Goal: Information Seeking & Learning: Learn about a topic

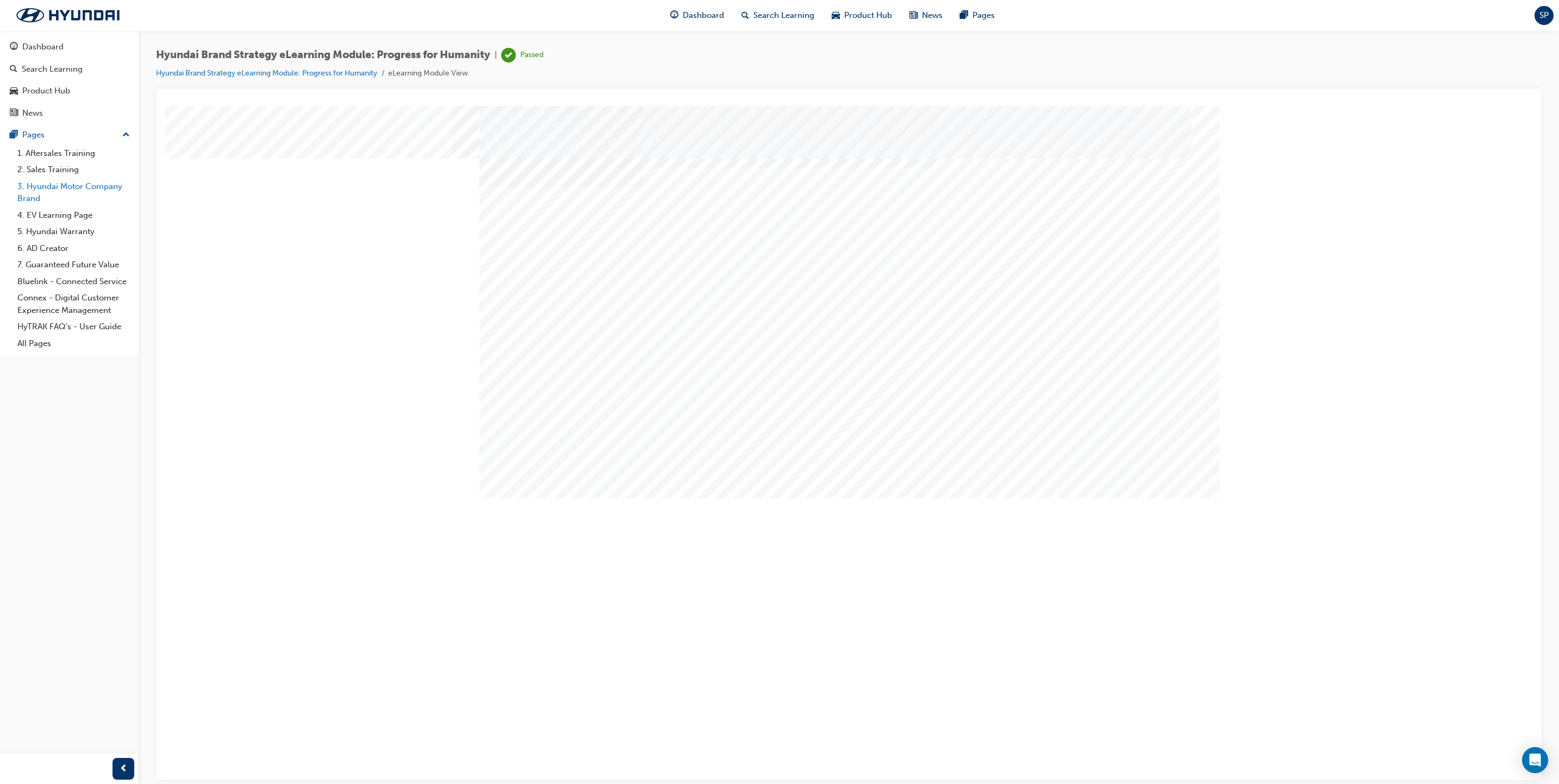
click at [31, 192] on link "3. Hyundai Motor Company Brand" at bounding box center [74, 192] width 122 height 29
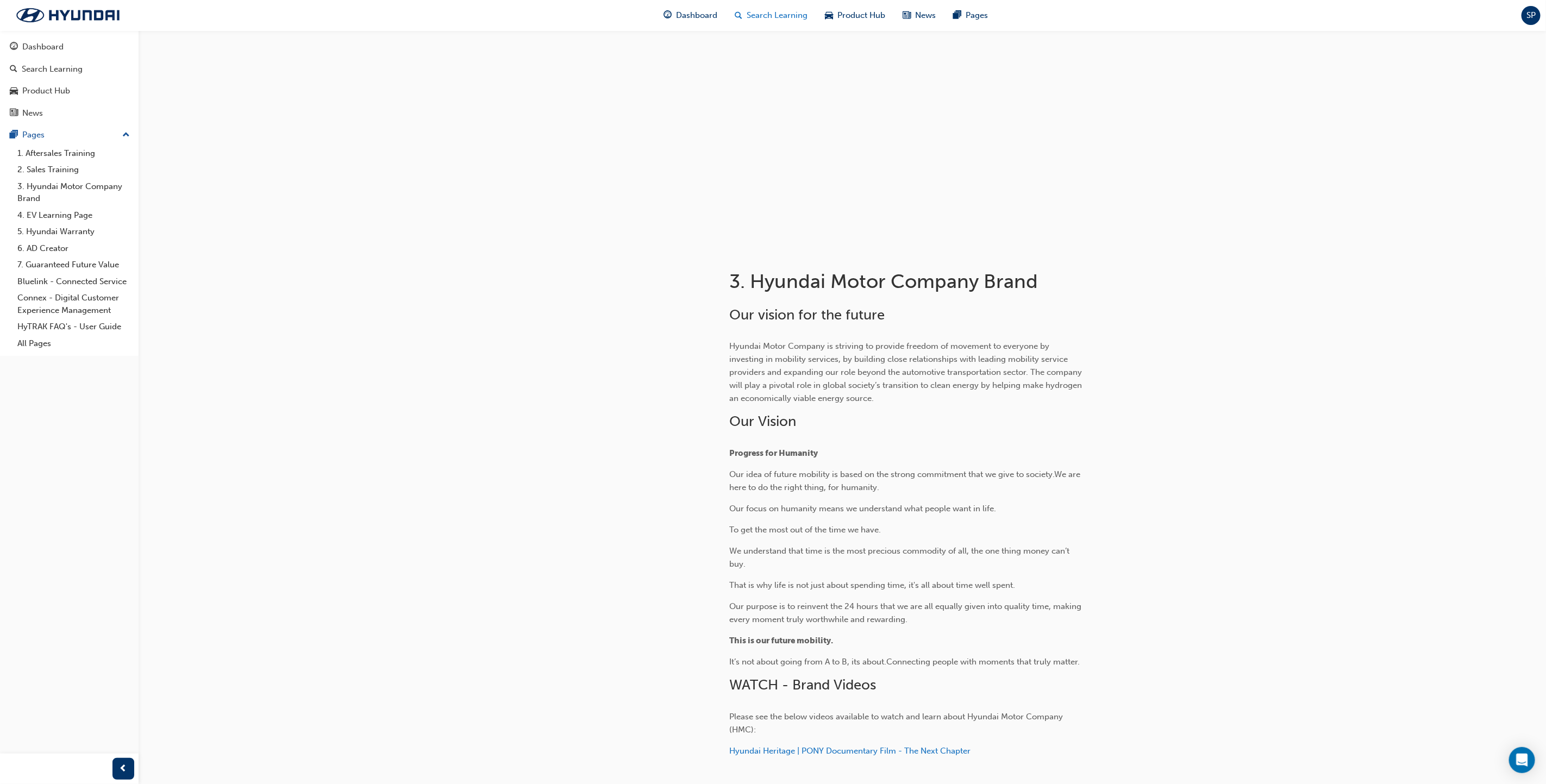
click at [760, 16] on span "Search Learning" at bounding box center [778, 15] width 61 height 12
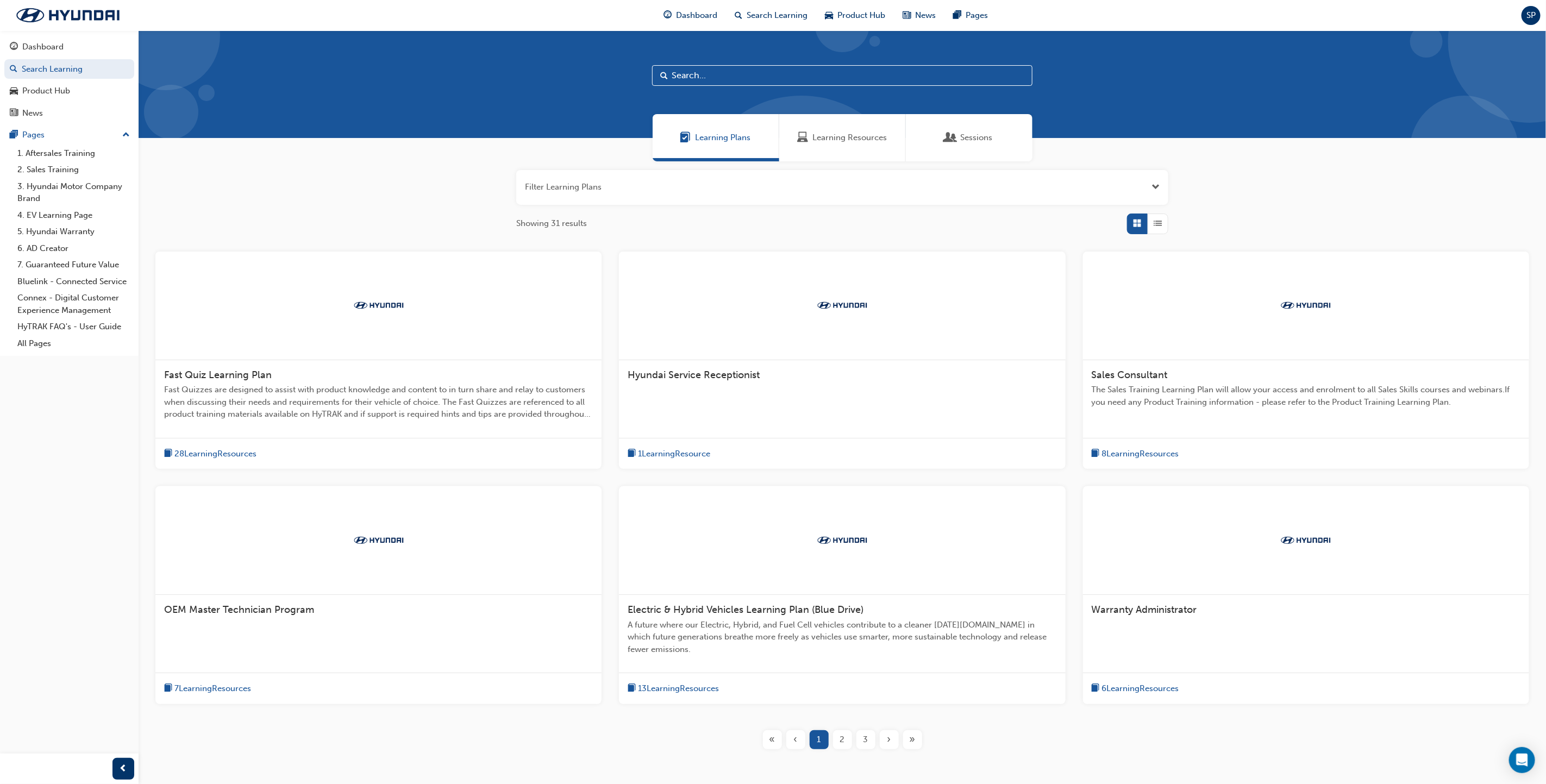
click at [565, 188] on button "button" at bounding box center [842, 188] width 652 height 34
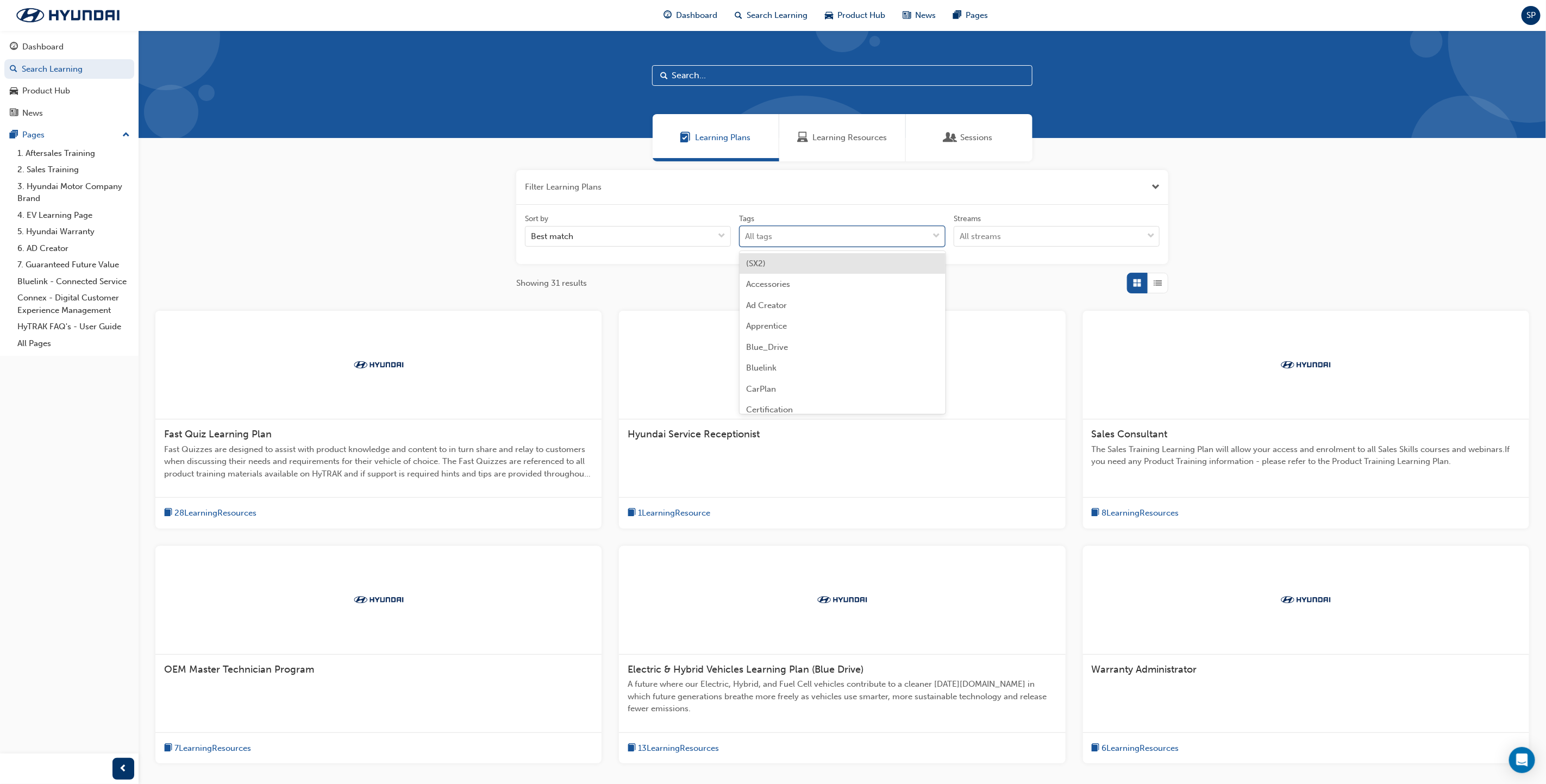
click at [807, 235] on div "All tags" at bounding box center [834, 236] width 189 height 19
click at [747, 235] on input "Tags option (SX2) focused, 1 of 99. 99 results available. Use Up and Down to ch…" at bounding box center [746, 236] width 1 height 10
click at [989, 235] on div "All streams" at bounding box center [980, 236] width 41 height 12
click at [961, 235] on input "Streams All streams" at bounding box center [960, 236] width 1 height 10
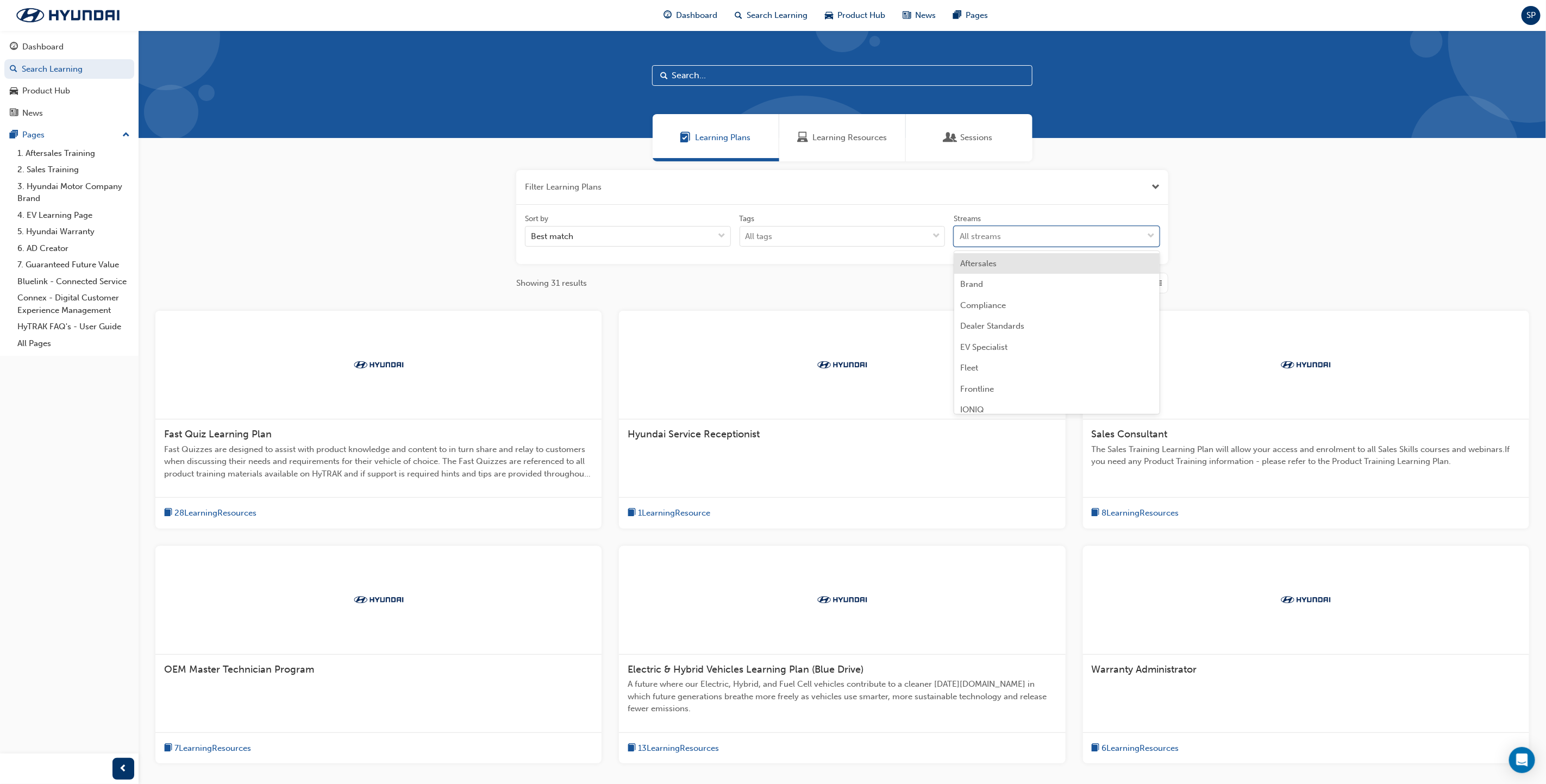
click at [748, 80] on input "text" at bounding box center [842, 76] width 380 height 21
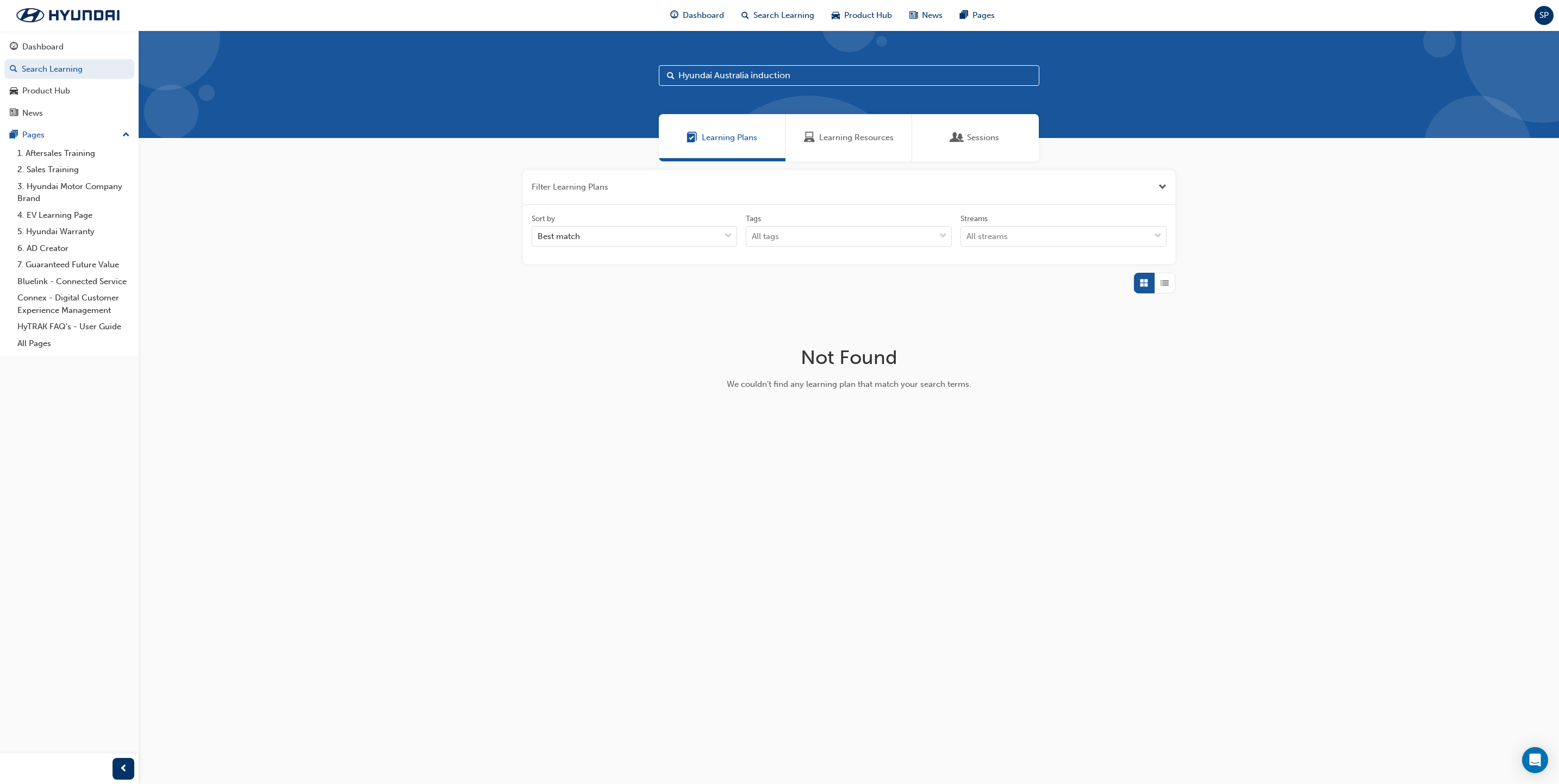
type input "Hyundai Australia induction"
click at [980, 143] on span "Sessions" at bounding box center [983, 137] width 32 height 12
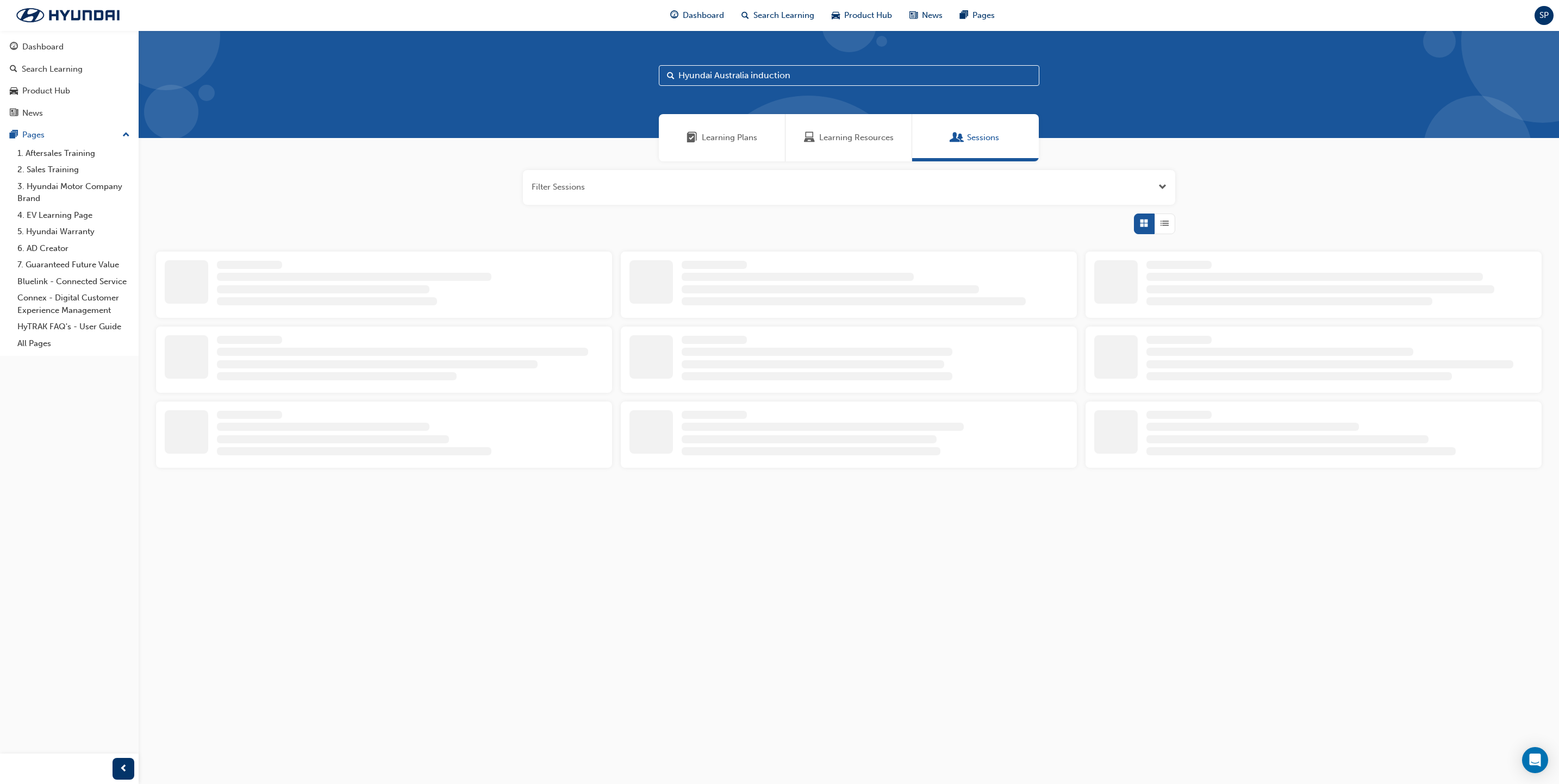
click at [847, 141] on span "Learning Resources" at bounding box center [856, 137] width 75 height 12
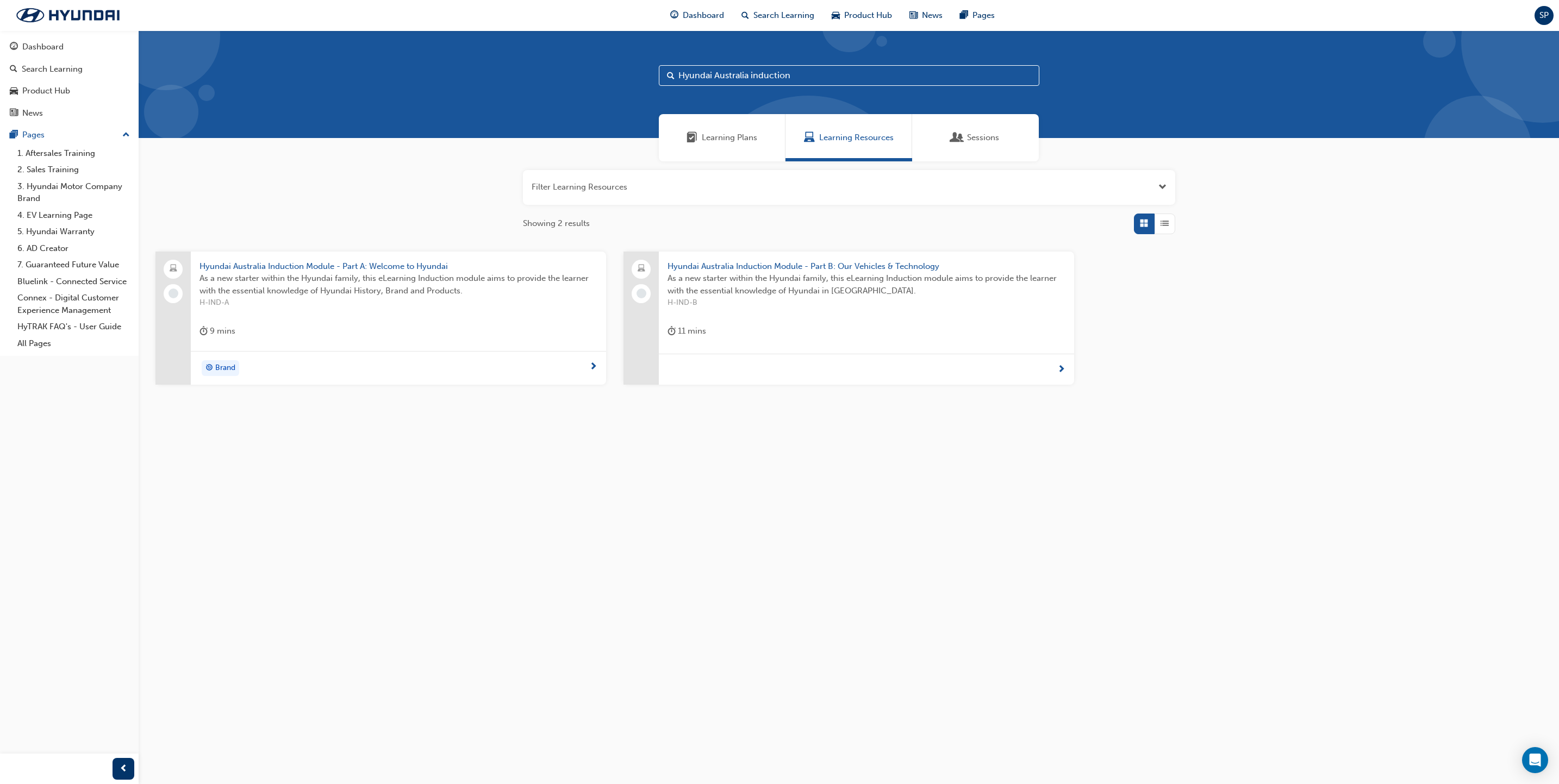
click at [238, 267] on span "Hyundai Australia Induction Module - Part A: Welcome to Hyundai" at bounding box center [397, 266] width 397 height 12
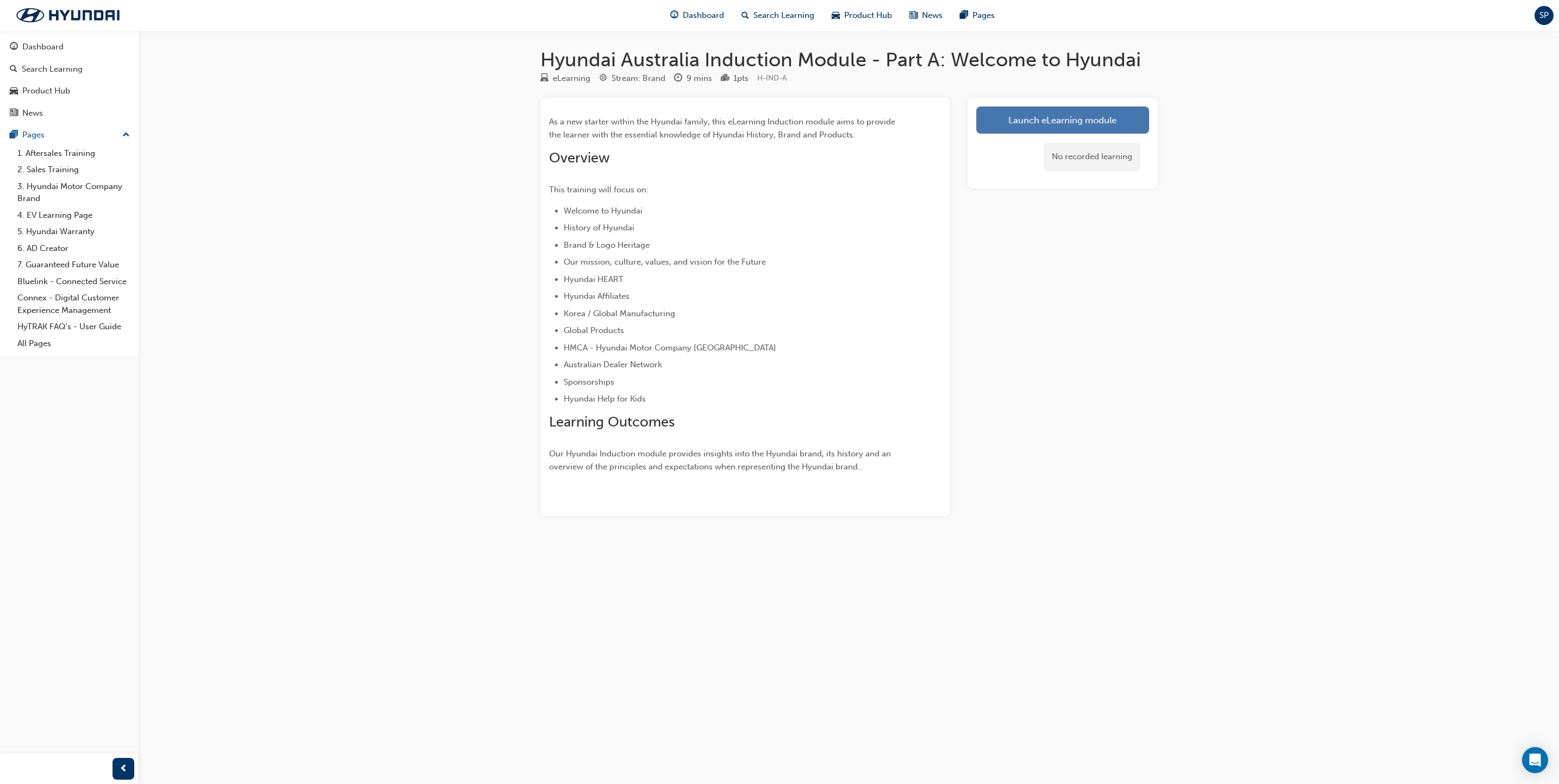
click at [1021, 119] on link "Launch eLearning module" at bounding box center [1062, 120] width 172 height 27
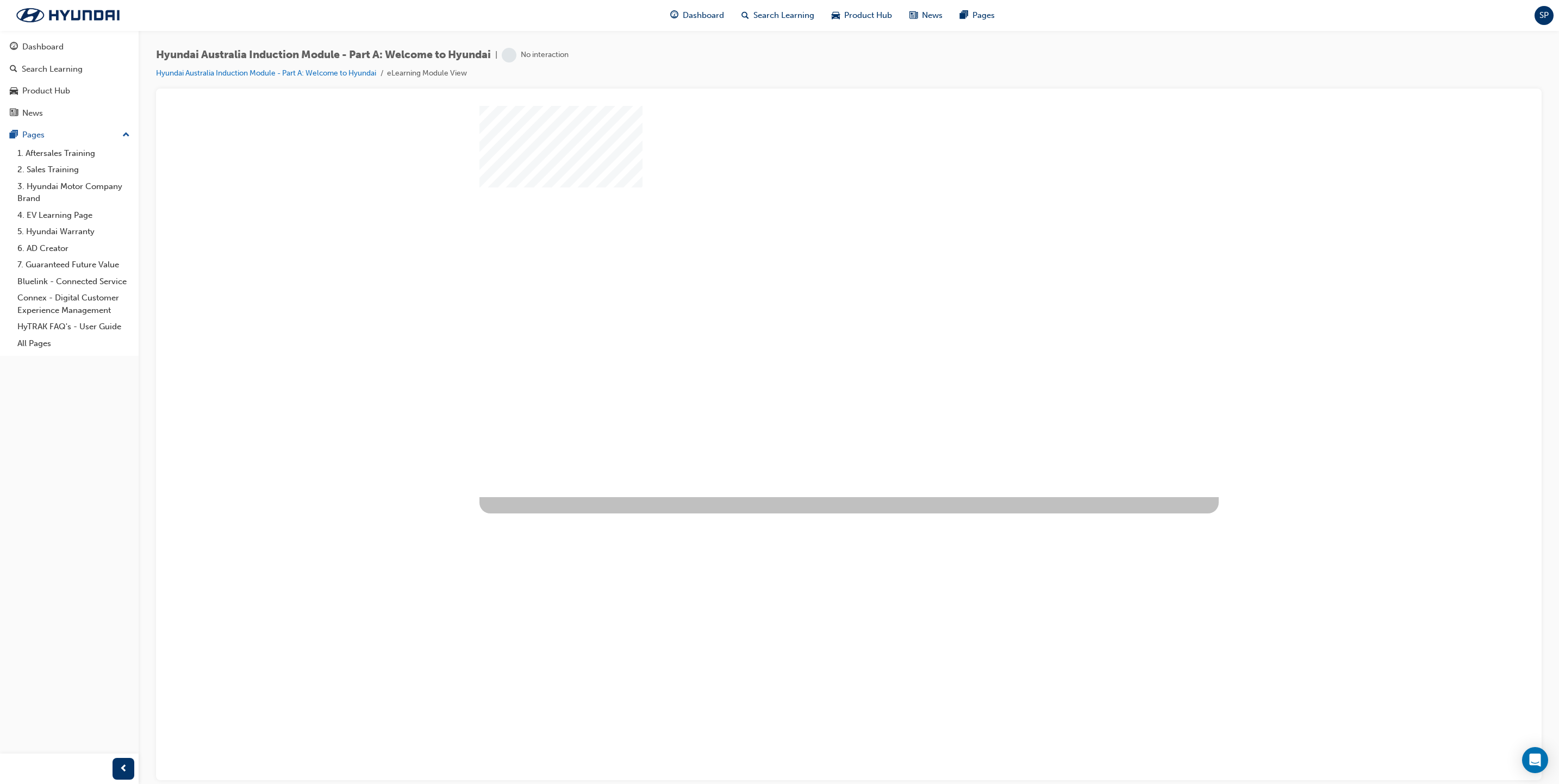
click at [815, 316] on div at bounding box center [849, 301] width 739 height 392
click at [817, 269] on div "play" at bounding box center [817, 269] width 0 height 0
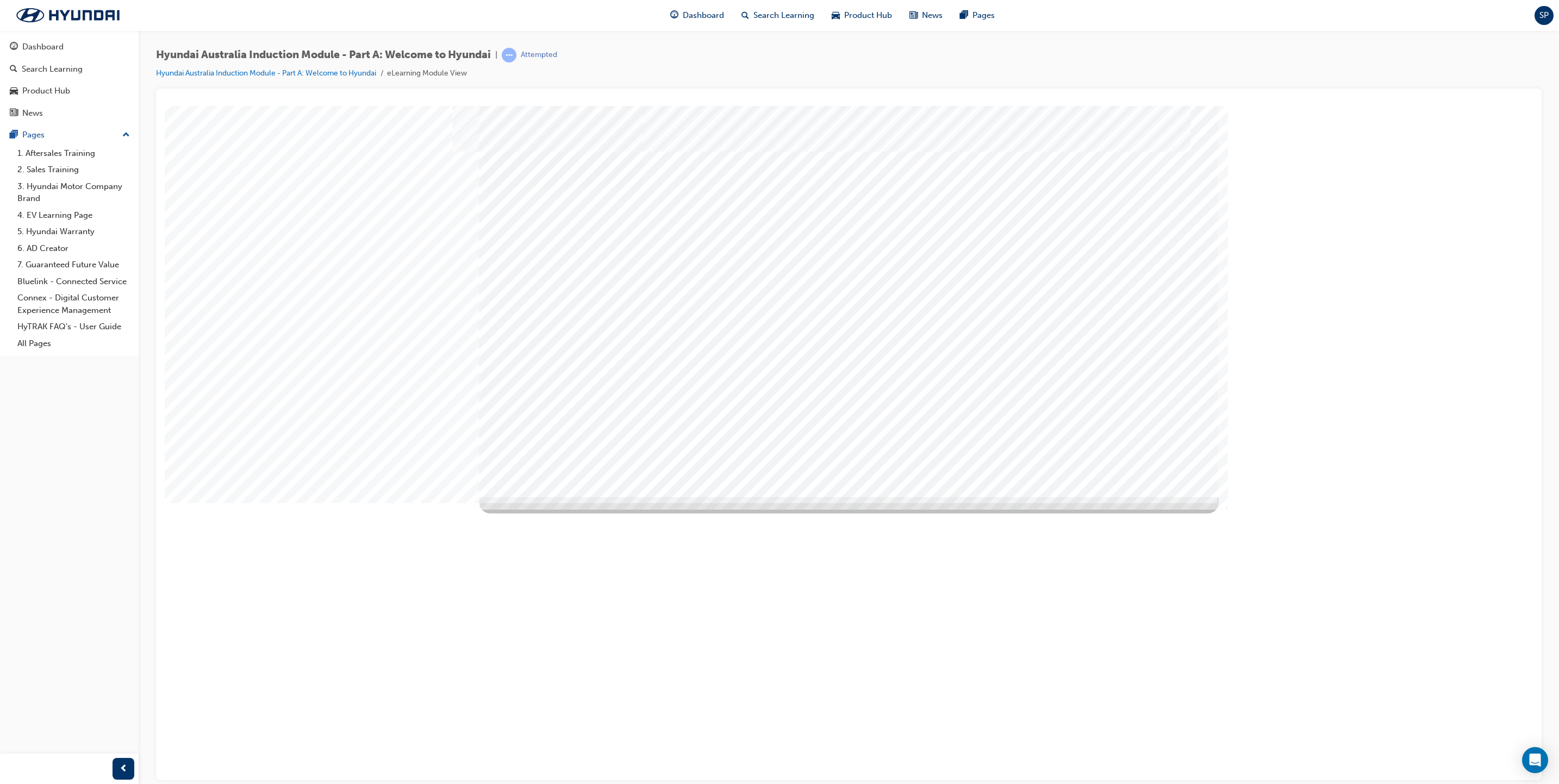
click at [1397, 110] on div "History Video" at bounding box center [847, 110] width 1359 height 0
click at [1376, 110] on div "History Video" at bounding box center [847, 110] width 1359 height 0
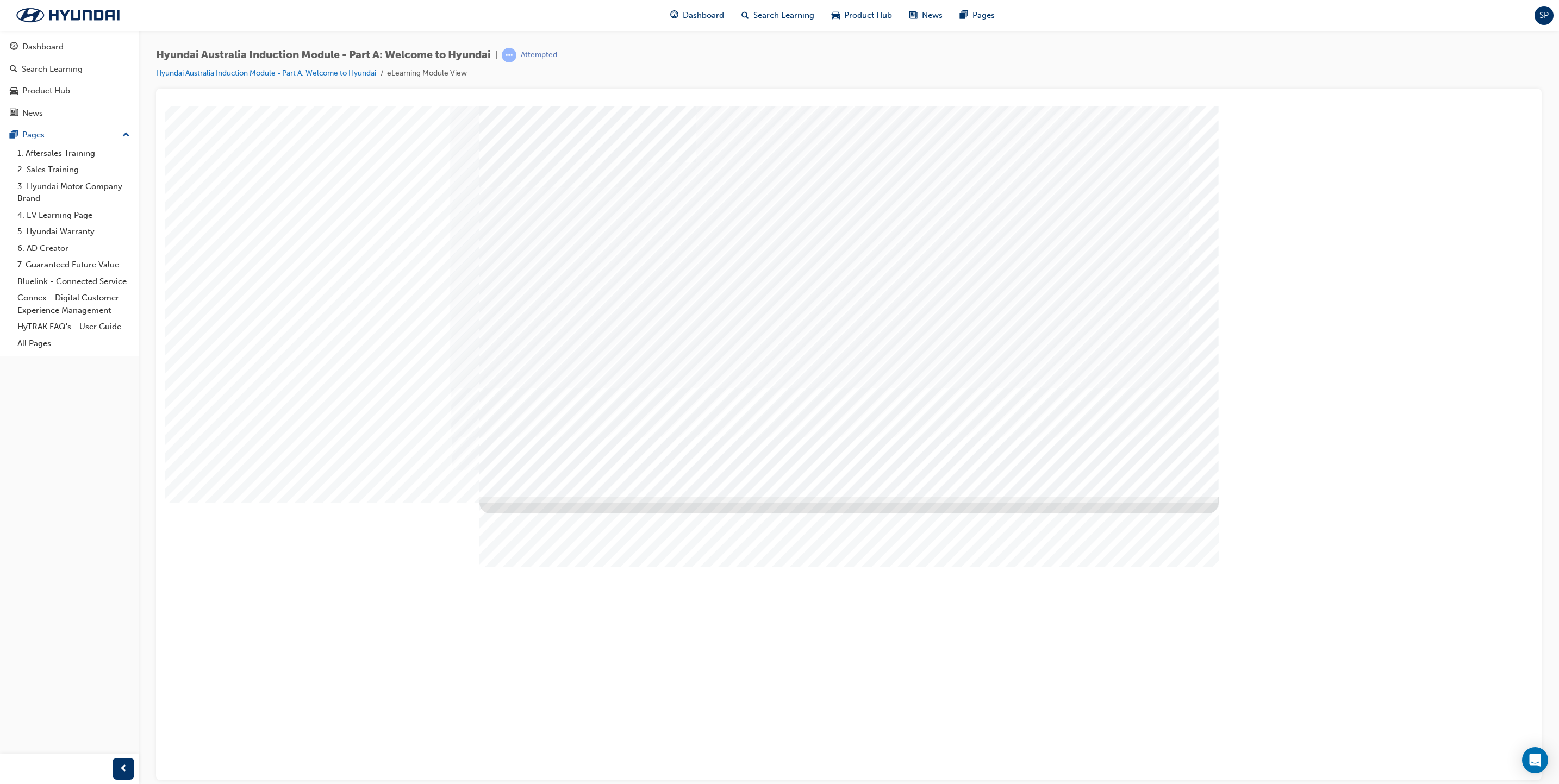
click at [348, 110] on div "Logo_1" at bounding box center [847, 110] width 1359 height 0
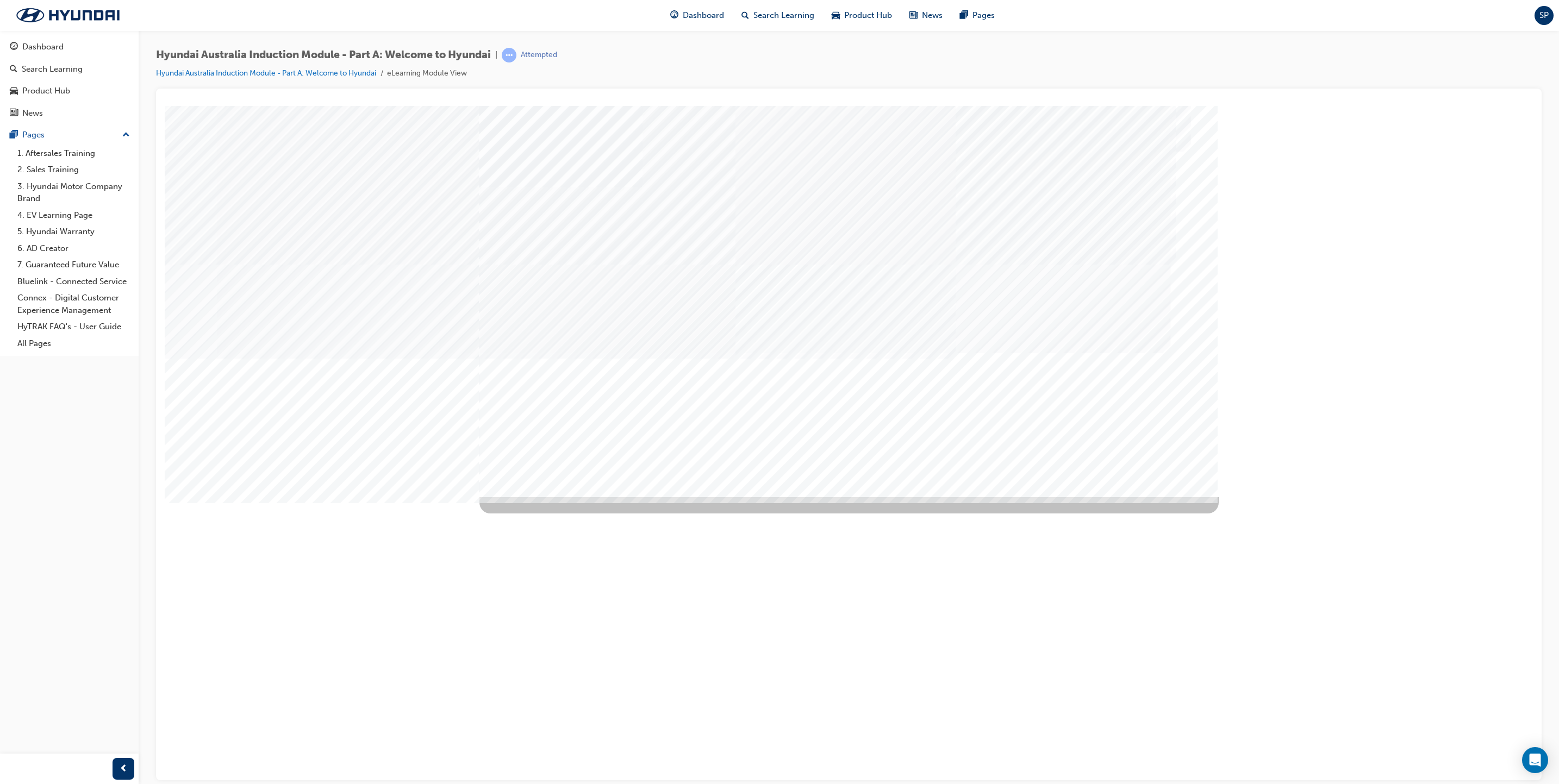
click at [646, 654] on div "Image" at bounding box center [581, 694] width 204 height 81
click at [683, 735] on div "Image" at bounding box center [581, 775] width 204 height 81
drag, startPoint x: 1044, startPoint y: 287, endPoint x: 1041, endPoint y: 295, distance: 8.5
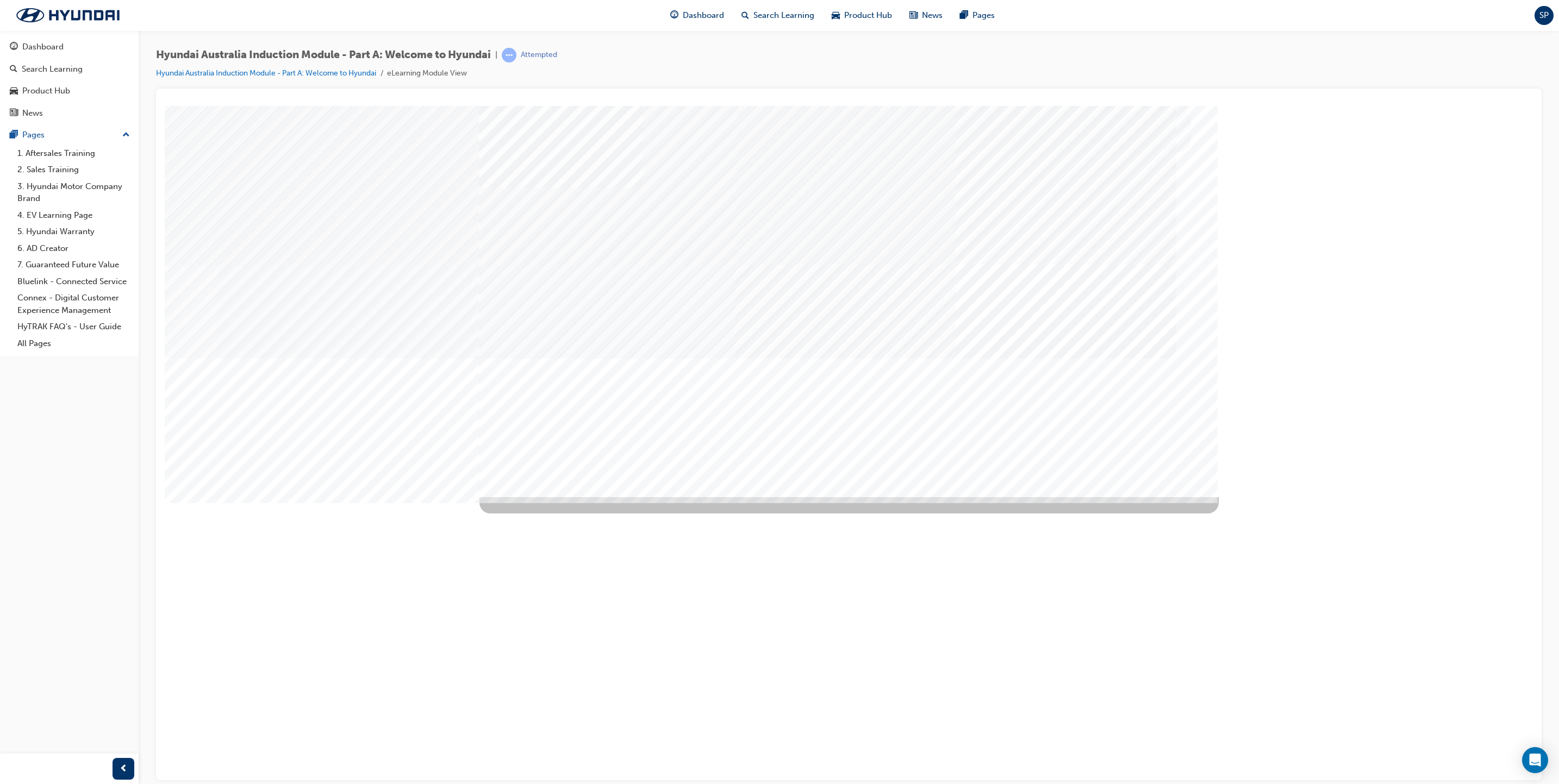
click at [555, 521] on div "Next Trigger this button to go to the next slide" at bounding box center [517, 533] width 76 height 25
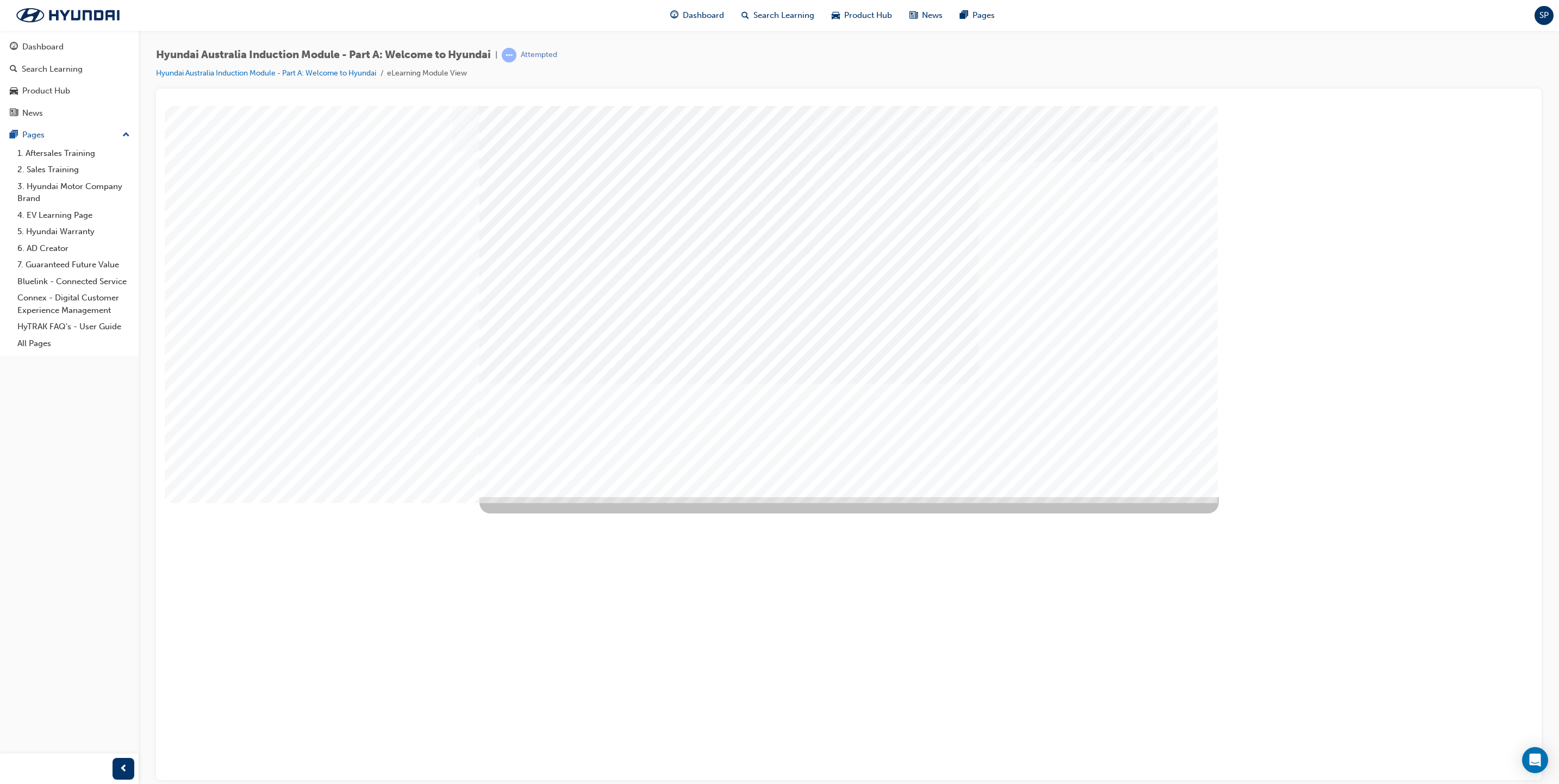
drag, startPoint x: 641, startPoint y: 273, endPoint x: 666, endPoint y: 286, distance: 28.2
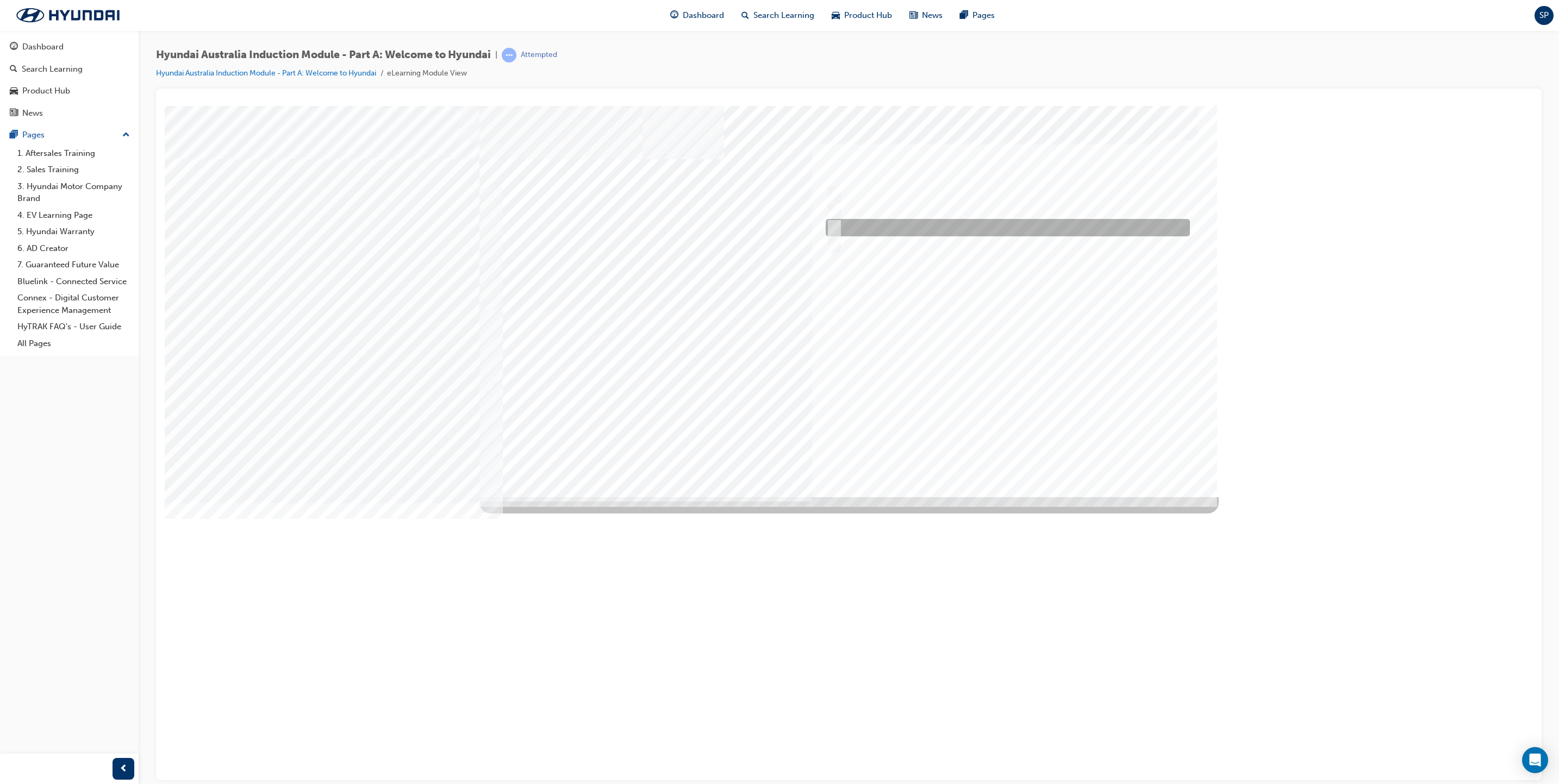
click at [830, 229] on input "1967" at bounding box center [831, 228] width 11 height 11
radio input "true"
click at [1000, 458] on div at bounding box center [849, 301] width 739 height 392
drag, startPoint x: 1014, startPoint y: 218, endPoint x: 1016, endPoint y: 178, distance: 40.0
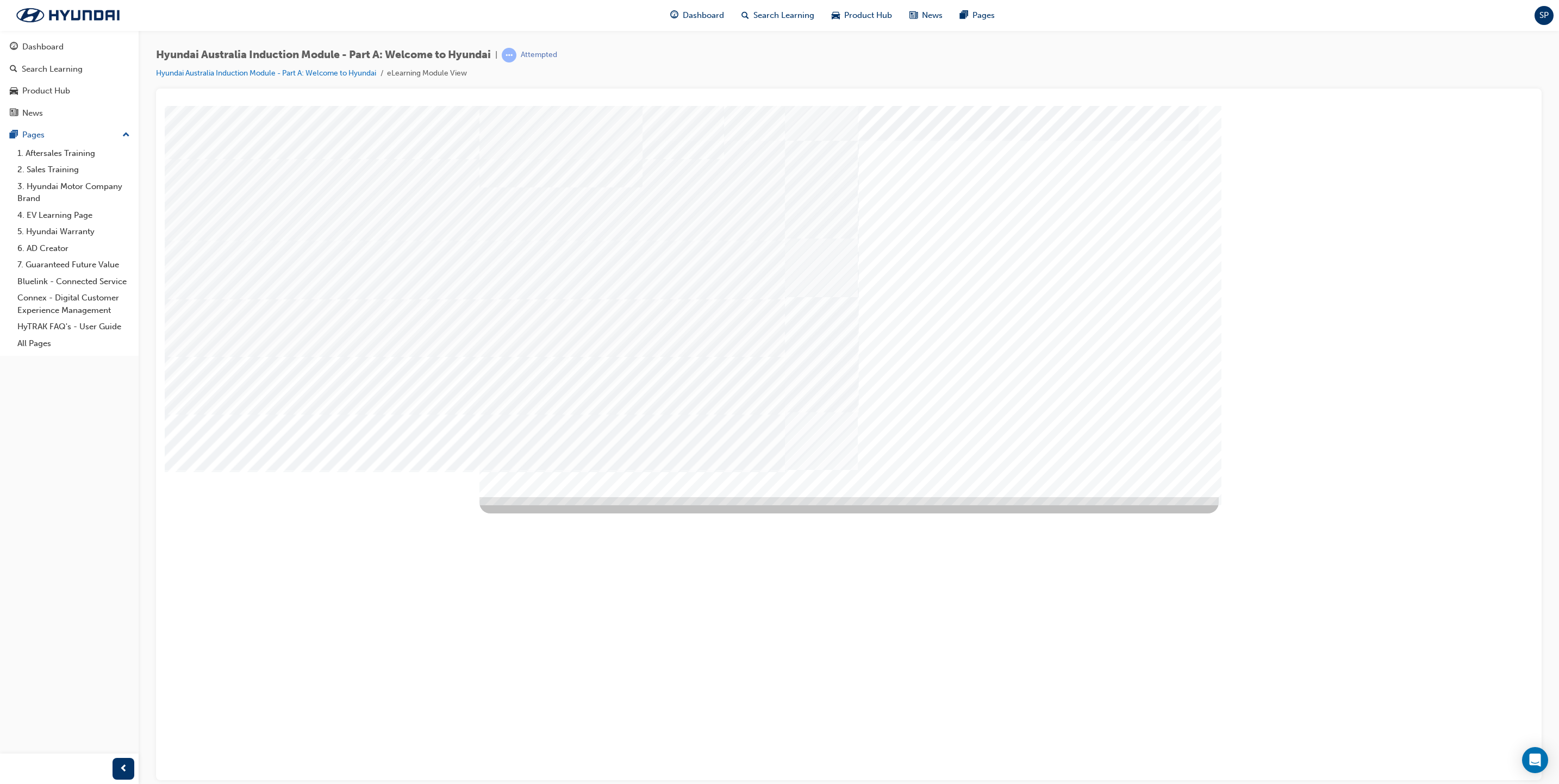
click at [1016, 178] on div "Quiz_Q_2" at bounding box center [849, 301] width 739 height 392
click at [882, 377] on div "Quiz_Q_2" at bounding box center [849, 301] width 739 height 392
click at [830, 207] on input "Ulsan Plant, South Korea" at bounding box center [831, 211] width 11 height 11
radio input "true"
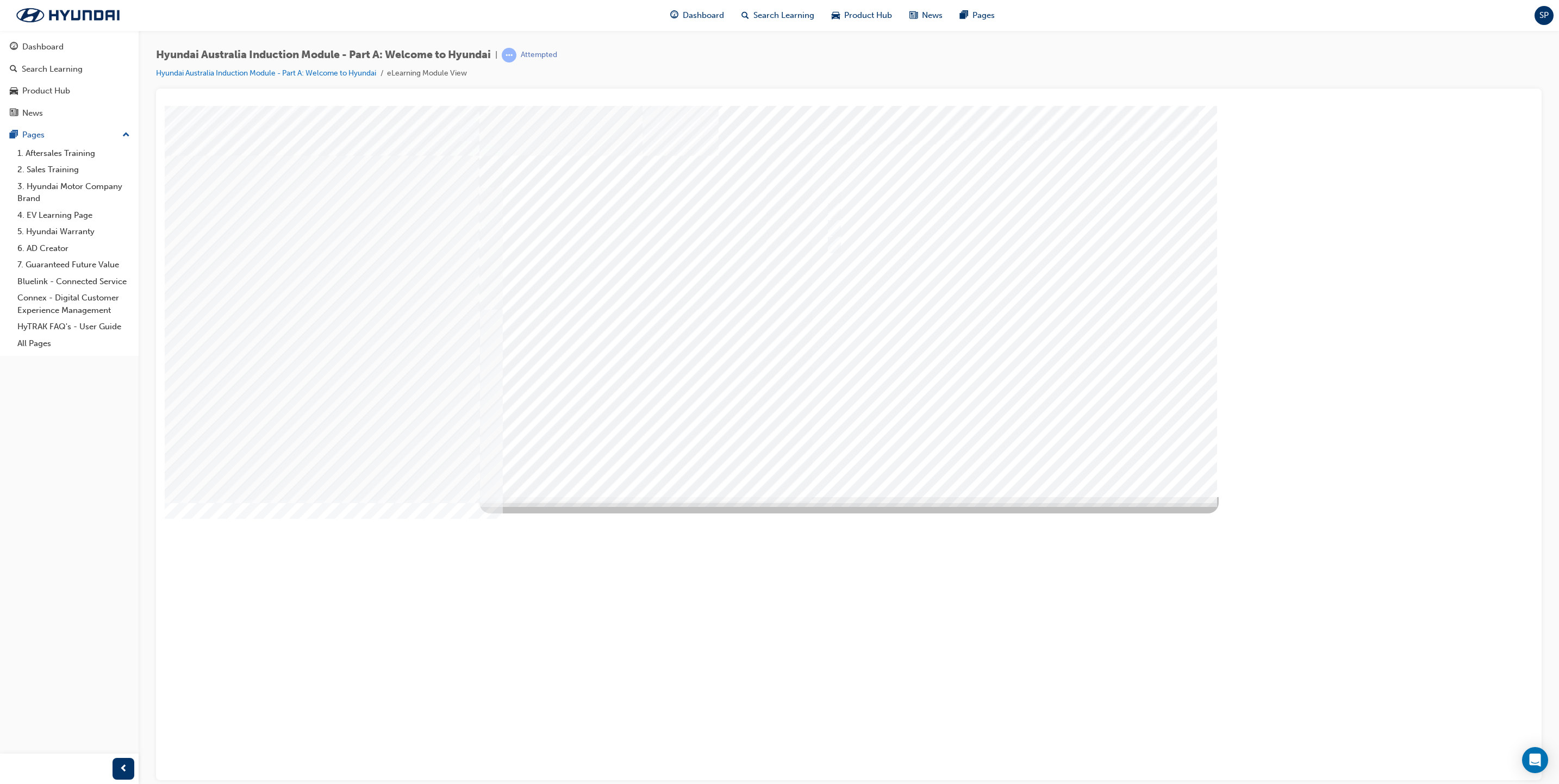
click at [1004, 454] on div at bounding box center [849, 301] width 739 height 392
click at [830, 242] on input "Global expansion" at bounding box center [830, 244] width 11 height 11
checkbox input "true"
click at [828, 206] on input "A satisfied customer" at bounding box center [830, 211] width 11 height 11
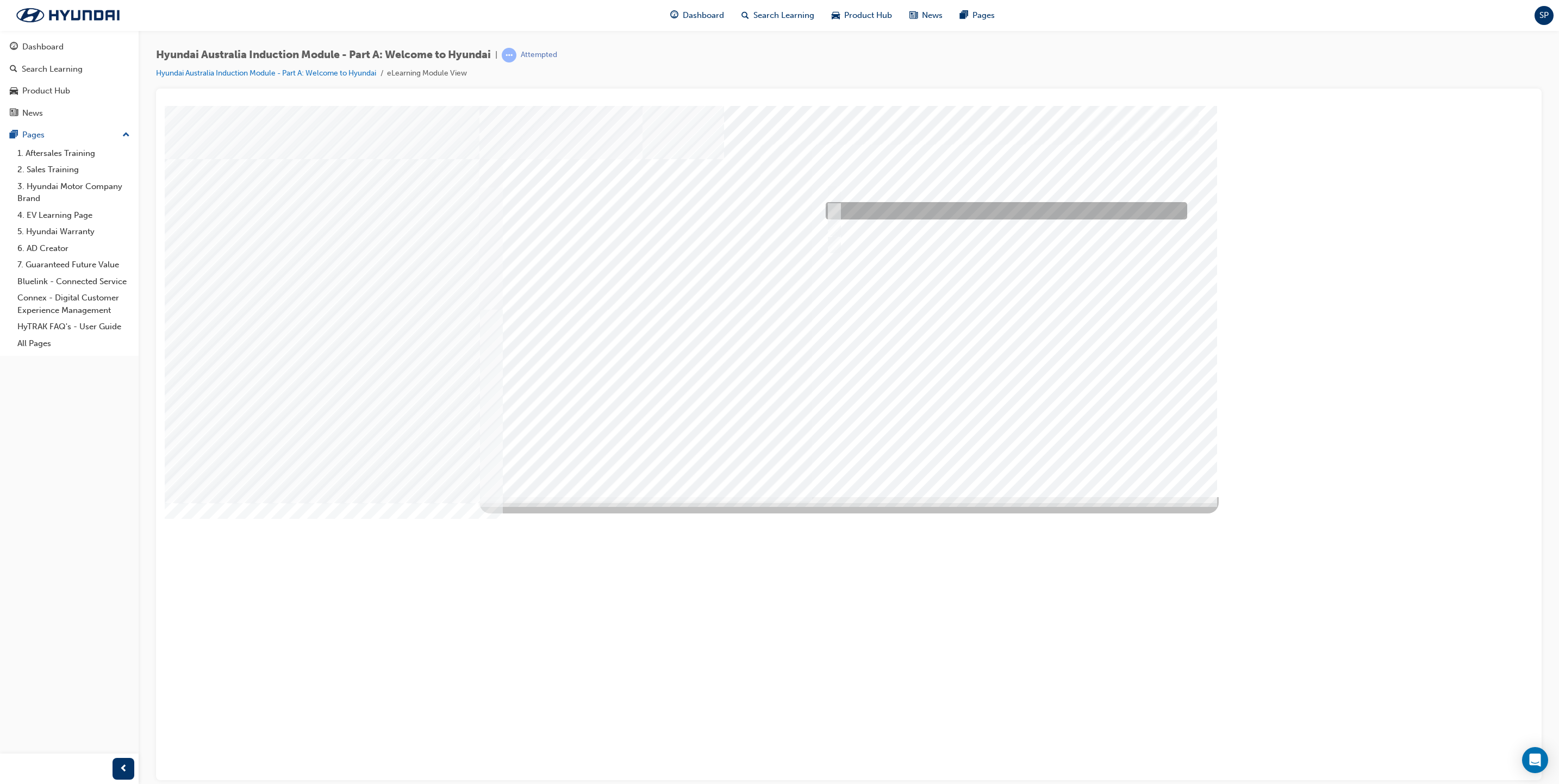
checkbox input "true"
click at [834, 195] on input "A company representative" at bounding box center [830, 193] width 11 height 11
checkbox input "true"
click at [1009, 456] on div at bounding box center [849, 301] width 739 height 392
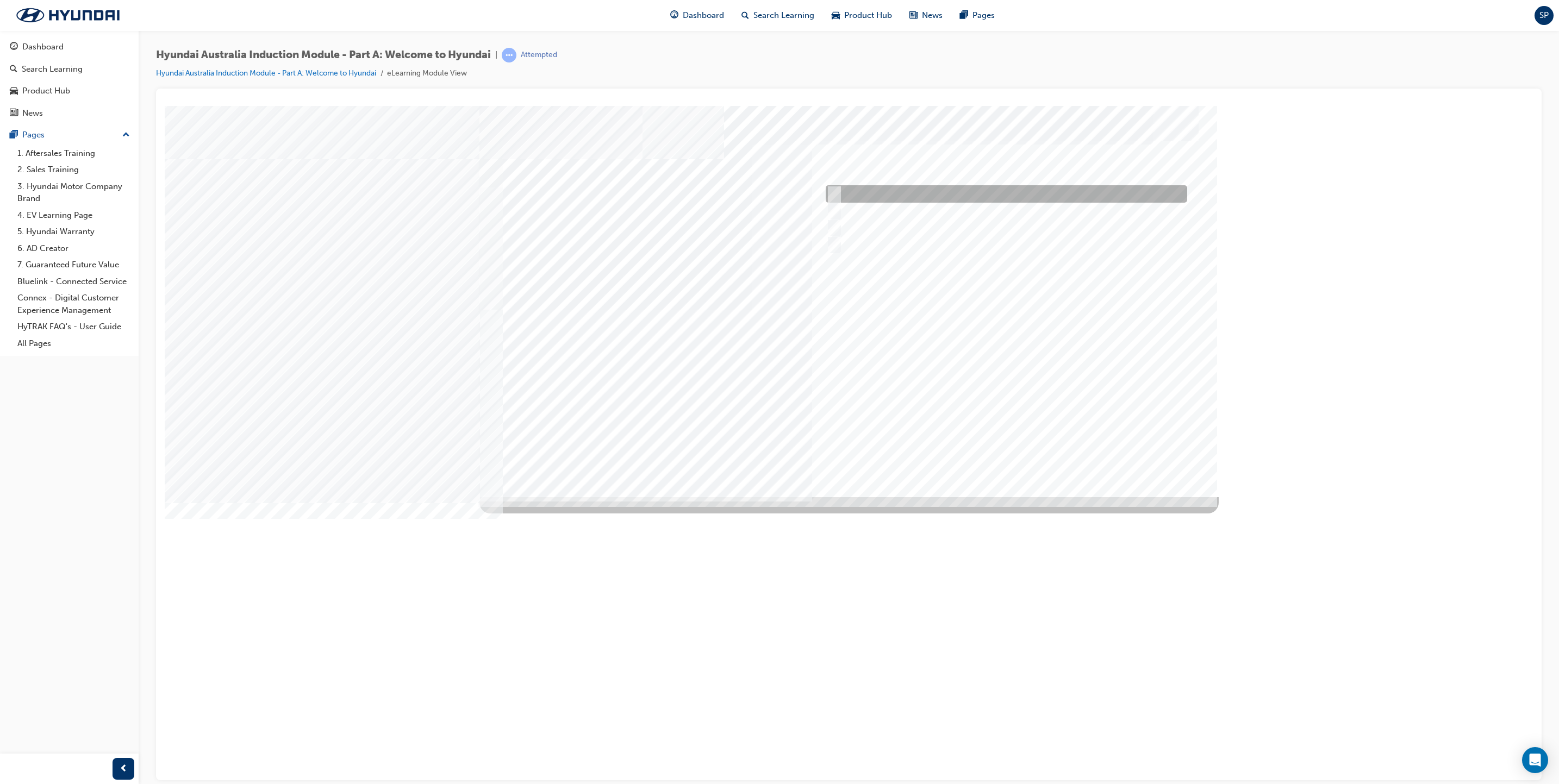
click at [831, 193] on input "Brisbane Lions Football Club" at bounding box center [830, 193] width 11 height 11
checkbox input "true"
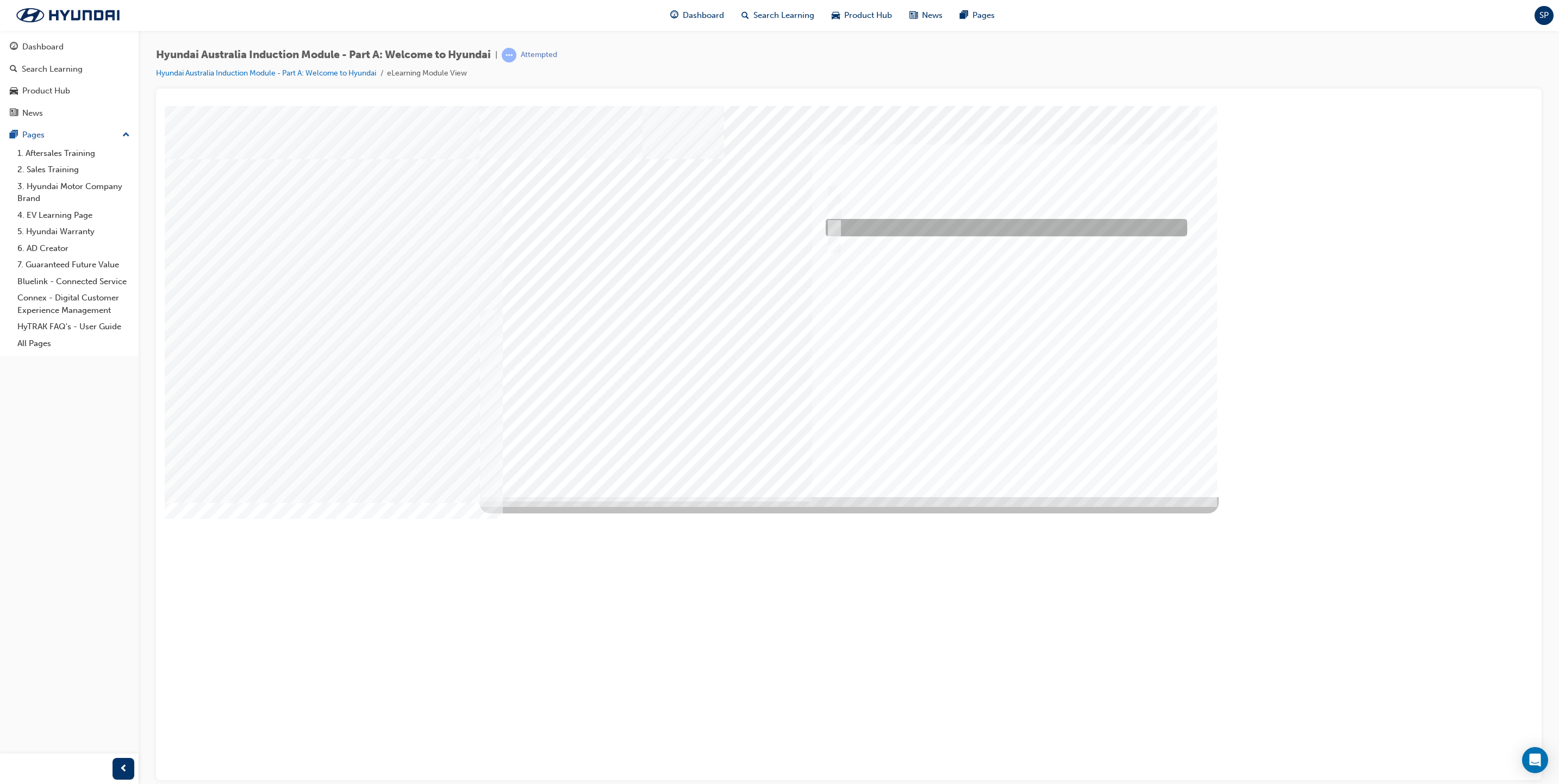
click at [828, 225] on input "Carlton Football Club" at bounding box center [830, 228] width 11 height 11
checkbox input "true"
click at [828, 239] on input "Surfing Australia" at bounding box center [830, 244] width 11 height 11
checkbox input "true"
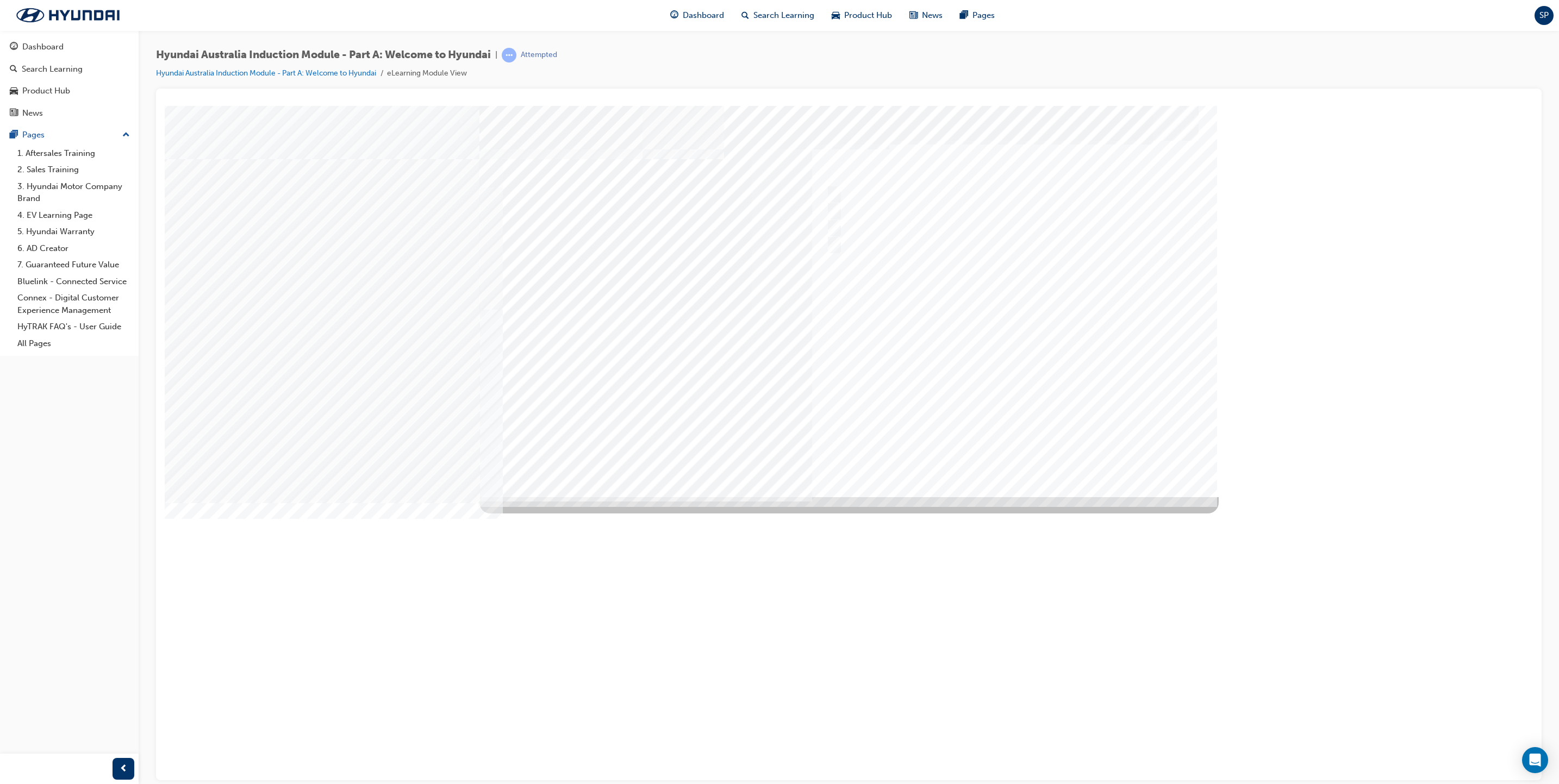
click at [1000, 451] on div at bounding box center [849, 301] width 739 height 392
